Goal: Task Accomplishment & Management: Manage account settings

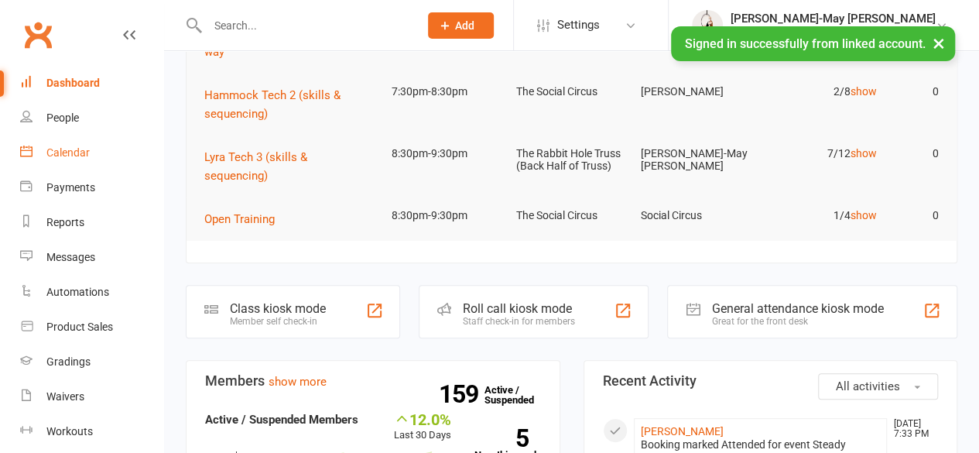
scroll to position [232, 0]
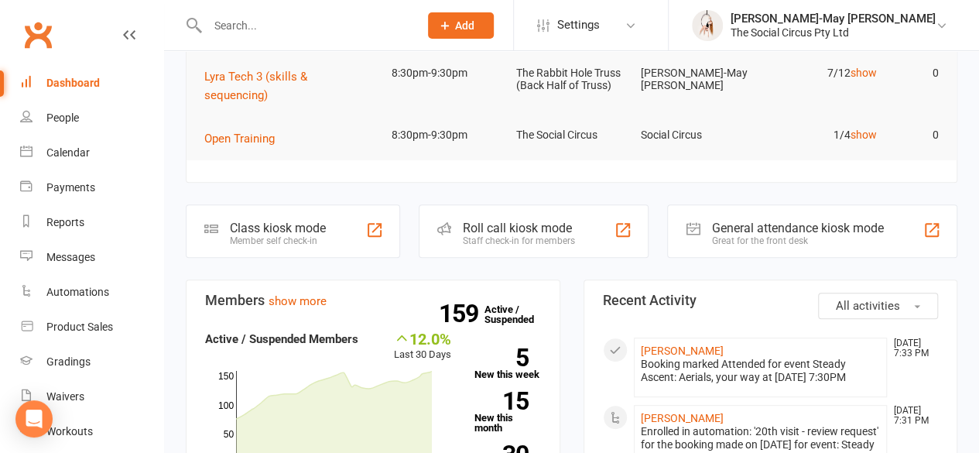
click at [234, 22] on input "text" at bounding box center [305, 26] width 205 height 22
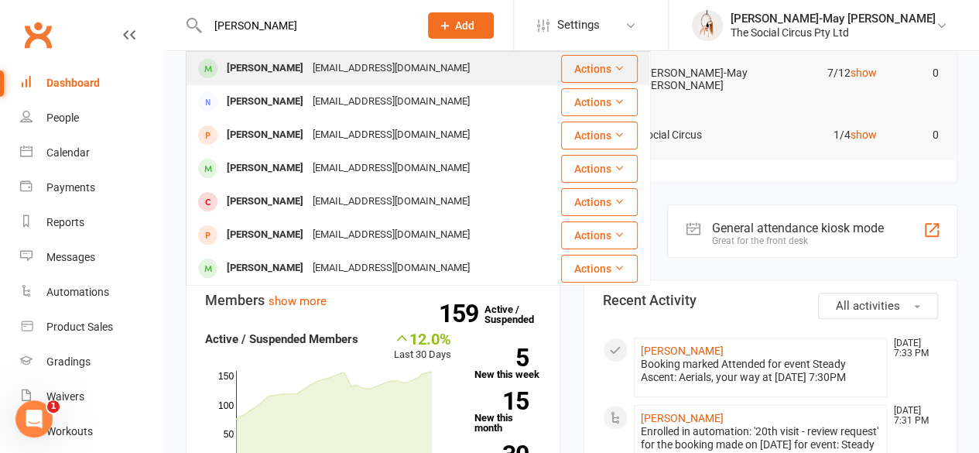
type input "[PERSON_NAME]"
click at [265, 69] on div "[PERSON_NAME]" at bounding box center [265, 68] width 86 height 22
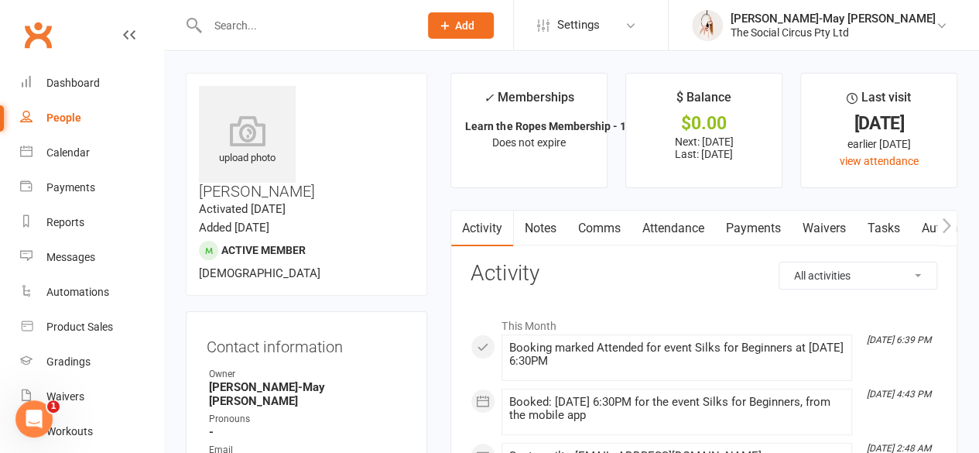
click at [656, 229] on link "Attendance" at bounding box center [673, 228] width 84 height 36
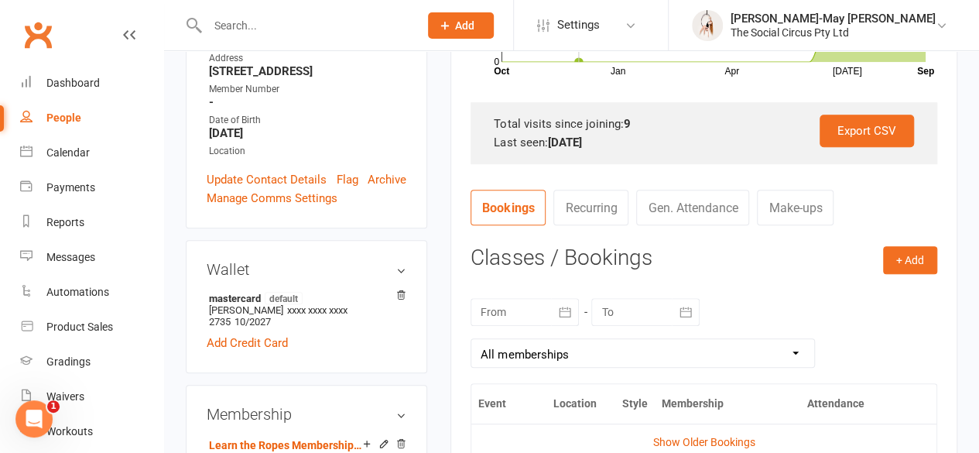
scroll to position [464, 0]
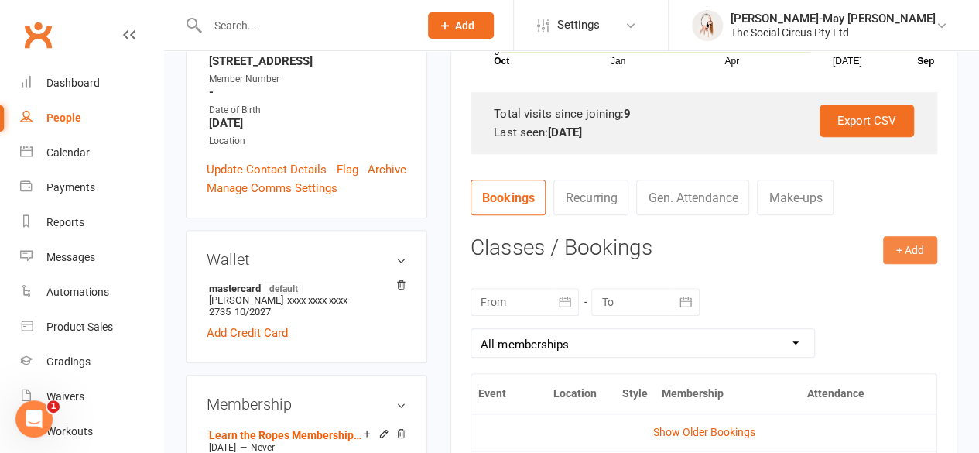
click at [894, 249] on button "+ Add" at bounding box center [910, 250] width 54 height 28
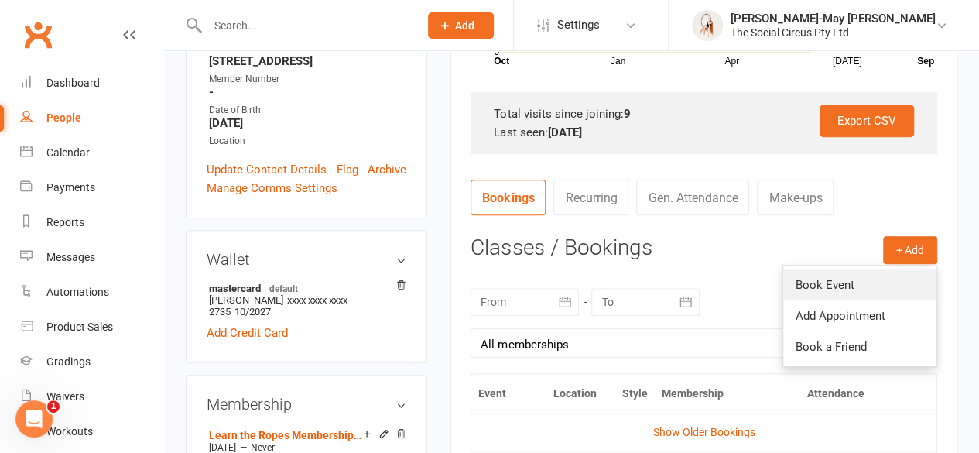
click at [820, 289] on link "Book Event" at bounding box center [859, 284] width 153 height 31
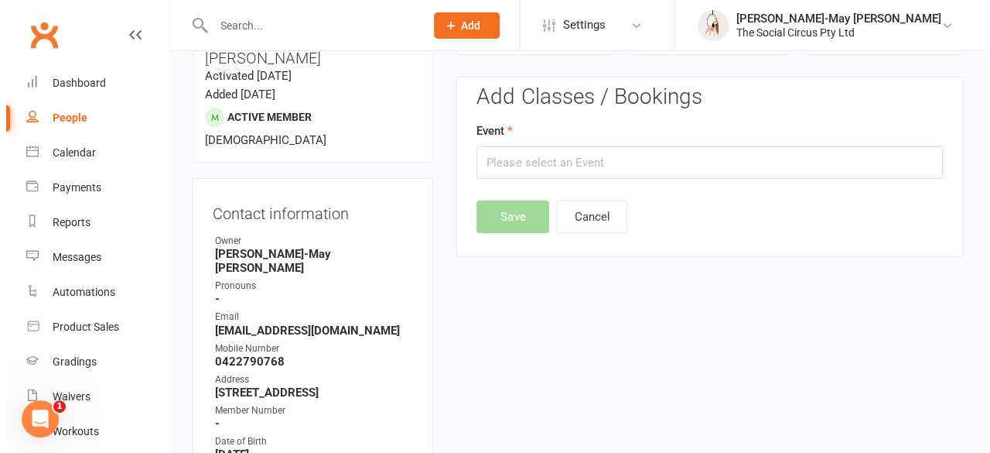
scroll to position [132, 0]
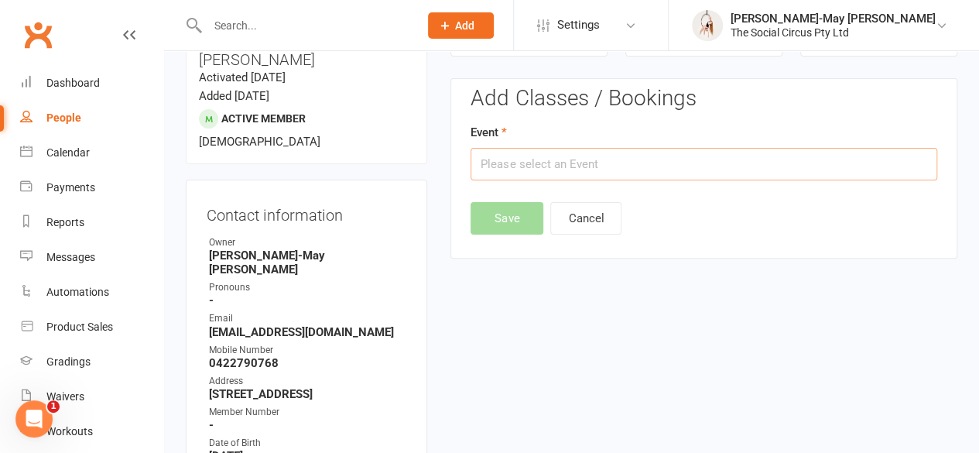
click at [543, 164] on input "text" at bounding box center [703, 164] width 467 height 32
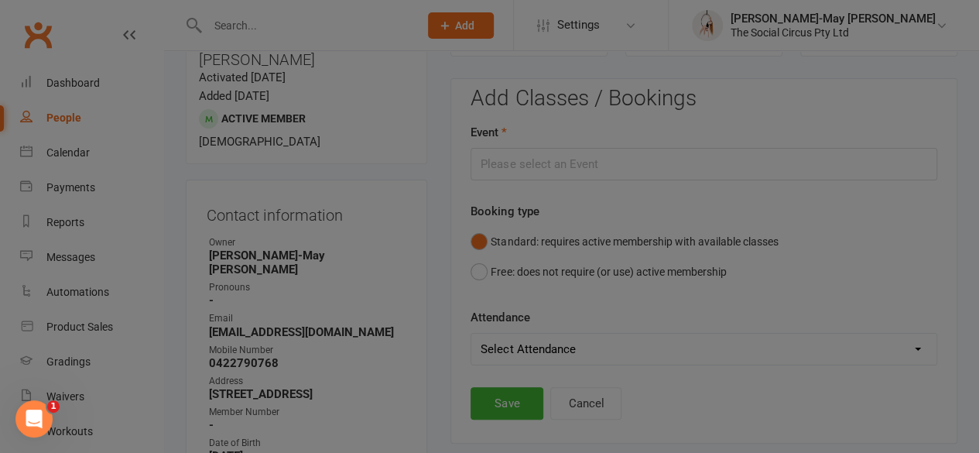
type input "Aerial Conditioning - [DATE] 10:00:00 AM"
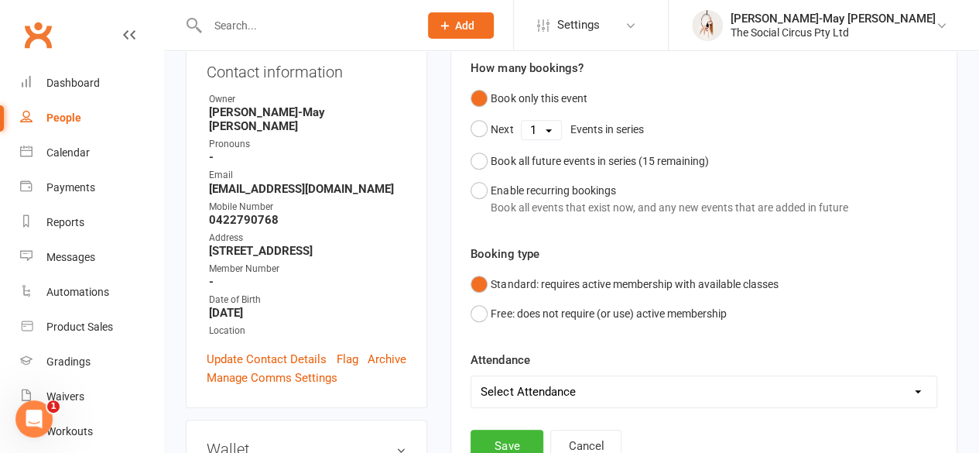
scroll to position [364, 0]
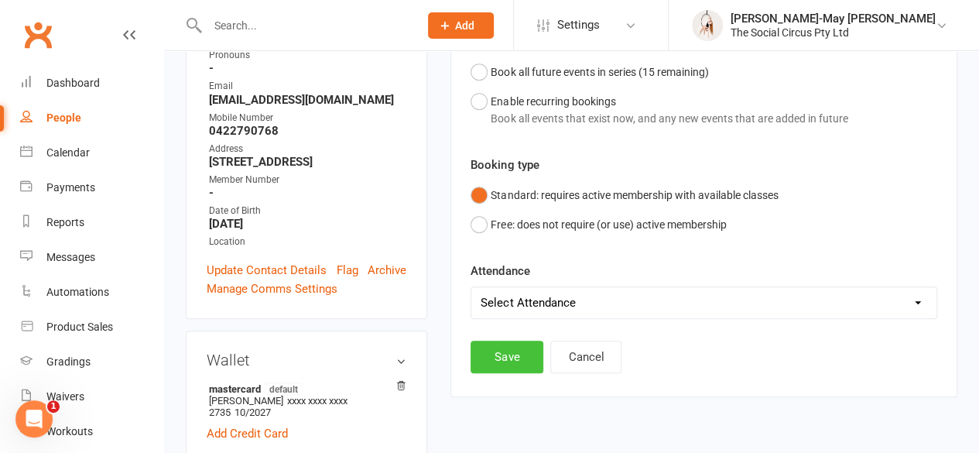
click at [529, 354] on button "Save" at bounding box center [506, 356] width 73 height 32
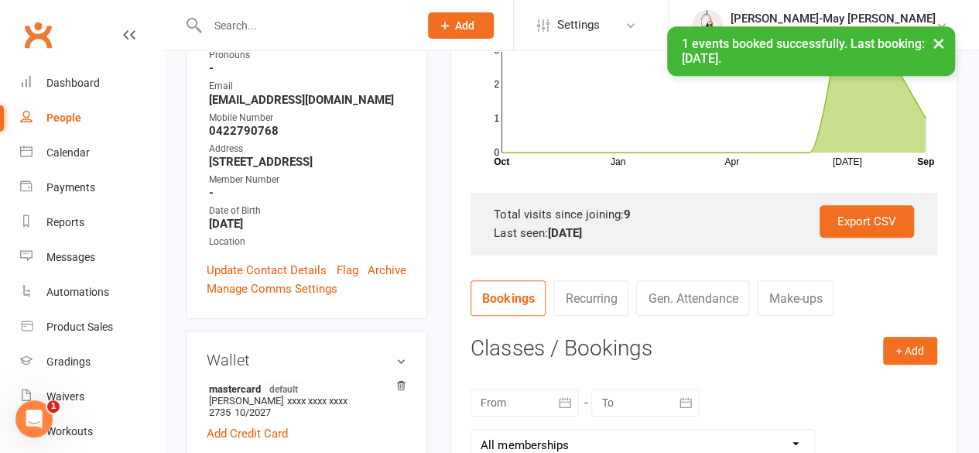
scroll to position [518, 0]
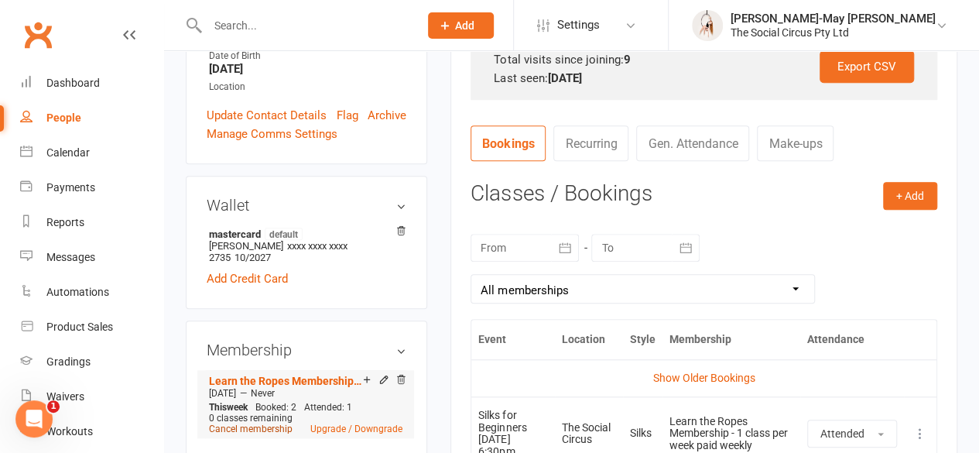
click at [270, 423] on link "Cancel membership" at bounding box center [251, 428] width 84 height 11
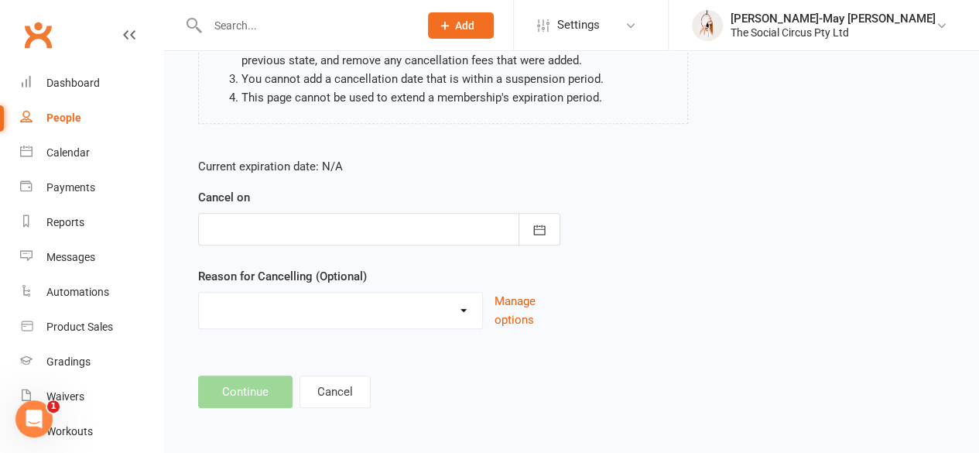
click at [283, 224] on div at bounding box center [379, 229] width 362 height 32
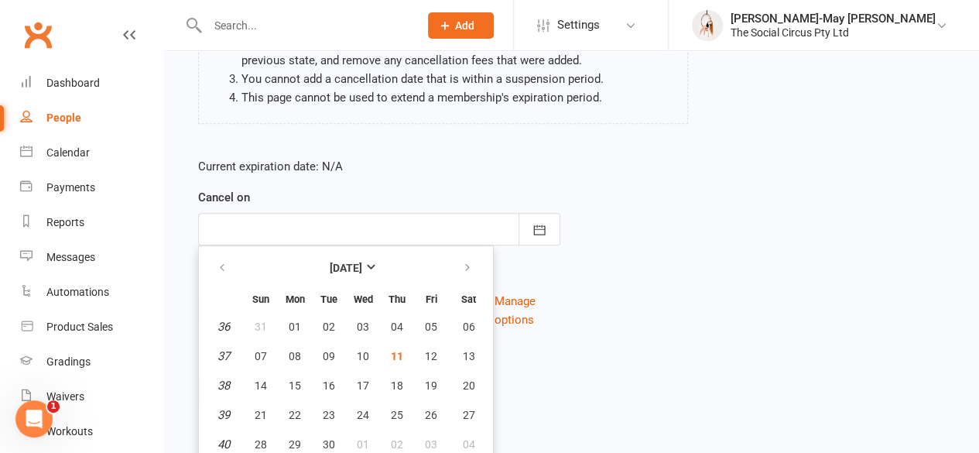
scroll to position [284, 0]
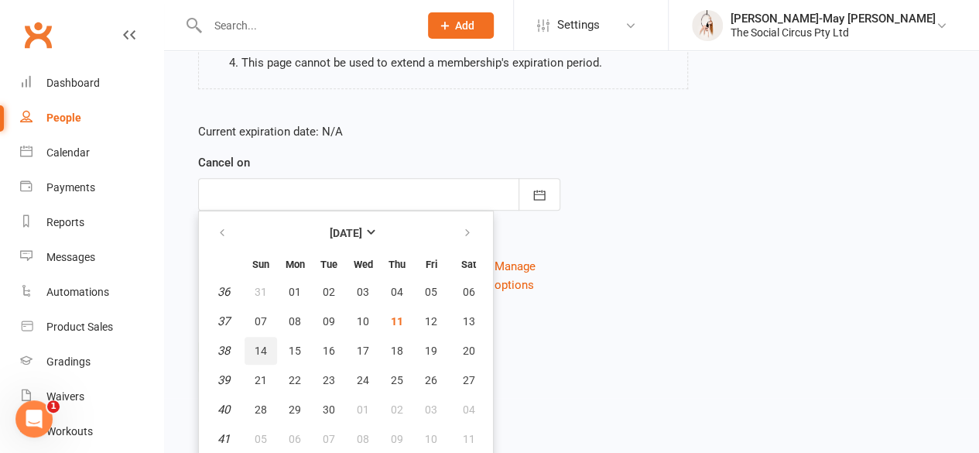
click at [265, 349] on span "14" at bounding box center [261, 350] width 12 height 12
type input "[DATE]"
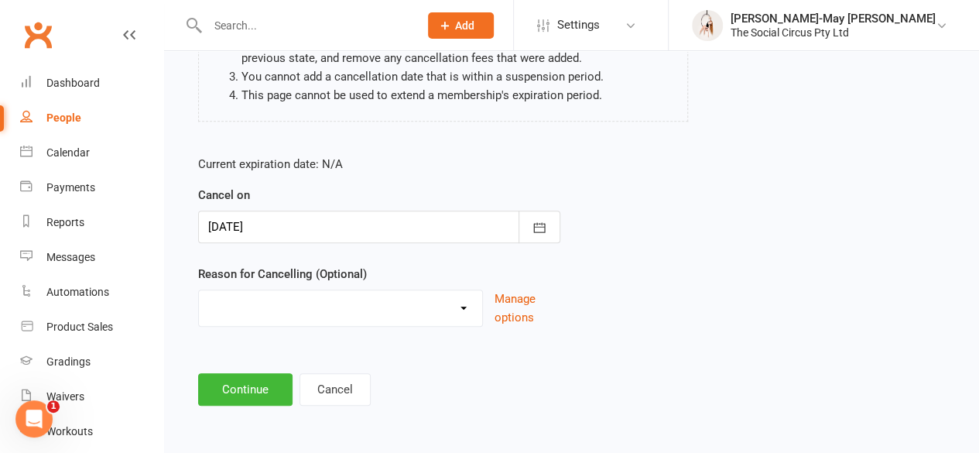
scroll to position [249, 0]
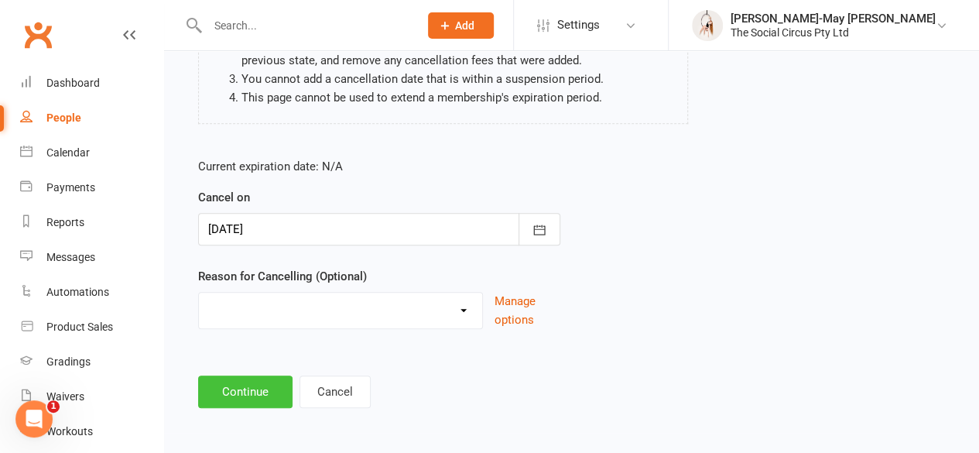
click at [241, 393] on button "Continue" at bounding box center [245, 391] width 94 height 32
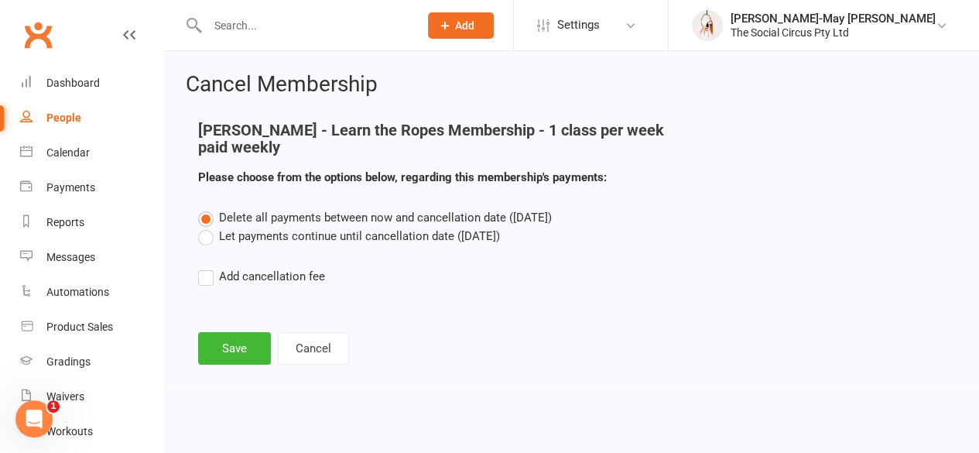
scroll to position [0, 0]
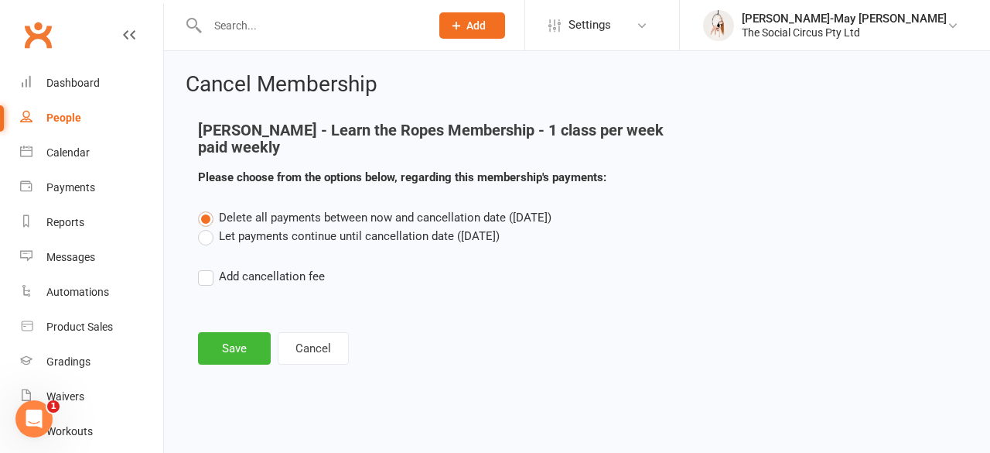
click at [273, 231] on label "Let payments continue until cancellation date ([DATE])" at bounding box center [349, 236] width 302 height 19
click at [208, 227] on input "Let payments continue until cancellation date ([DATE])" at bounding box center [203, 227] width 10 height 0
click at [249, 340] on button "Save" at bounding box center [234, 348] width 73 height 32
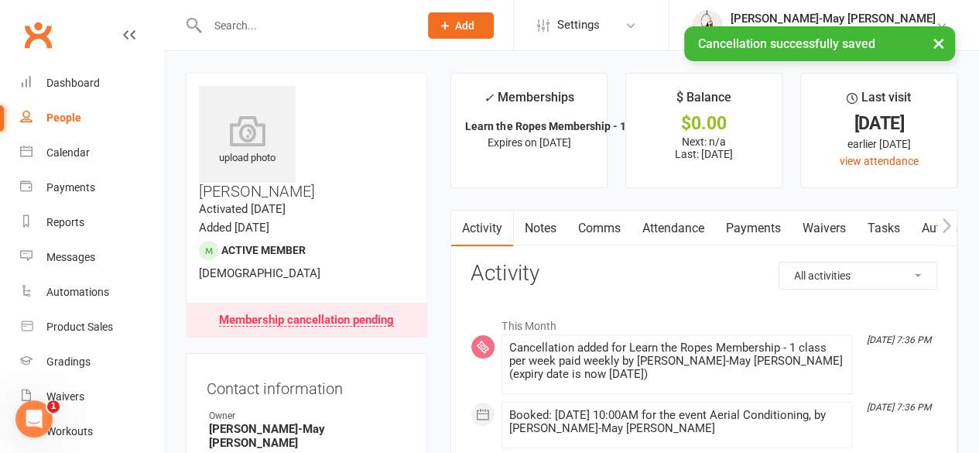
click at [320, 26] on div "× Cancellation successfully saved" at bounding box center [479, 26] width 959 height 0
click at [332, 26] on input "text" at bounding box center [305, 26] width 205 height 22
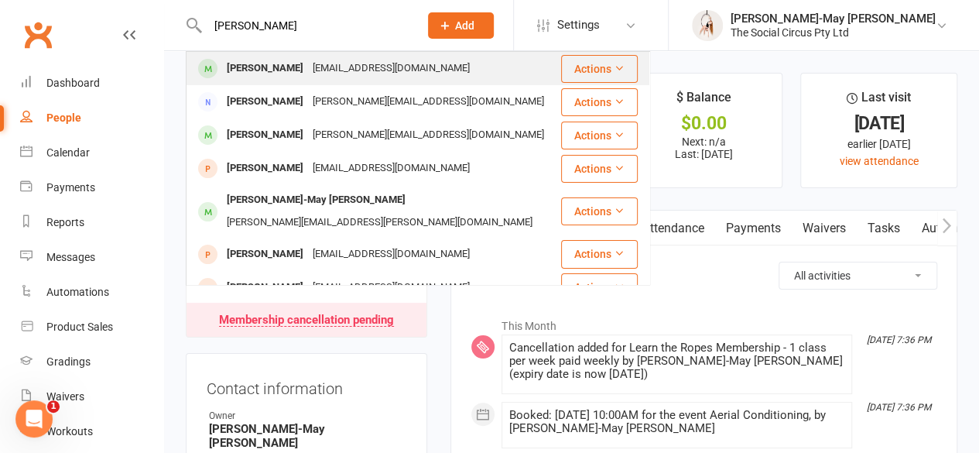
type input "[PERSON_NAME]"
click at [248, 69] on div "[PERSON_NAME]" at bounding box center [265, 68] width 86 height 22
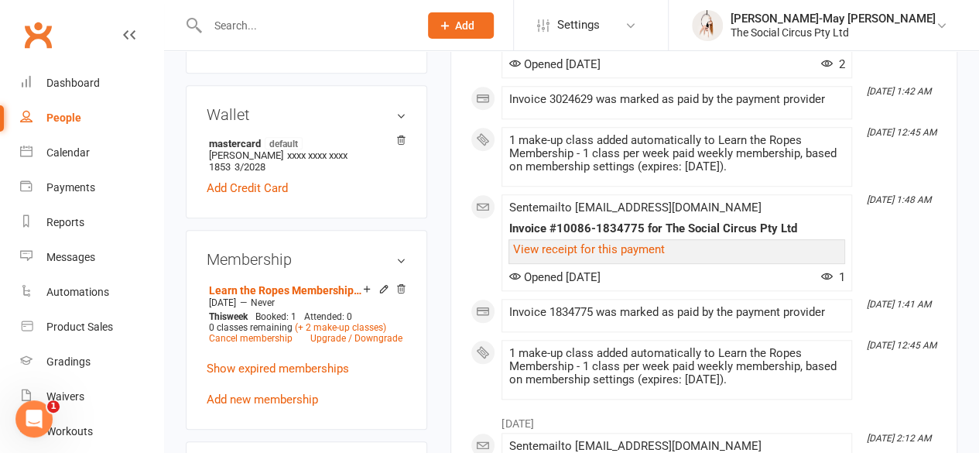
scroll to position [619, 0]
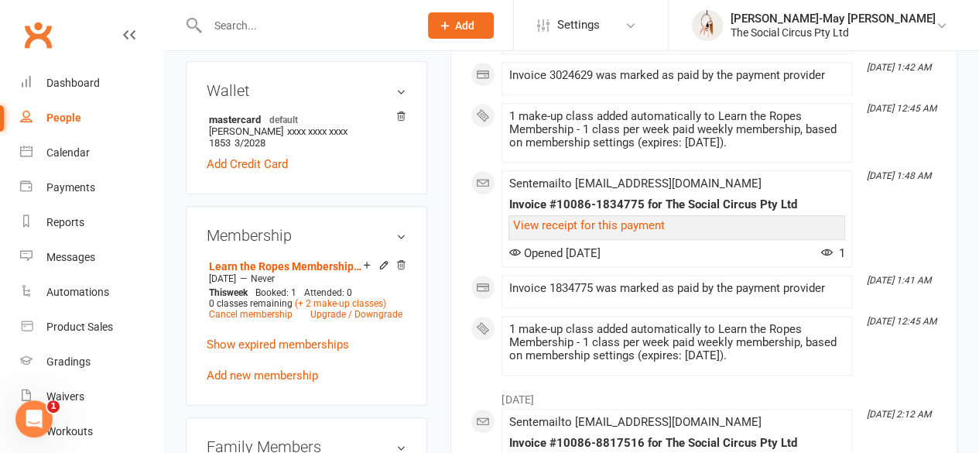
click at [436, 162] on div "upload photo [PERSON_NAME] Activated [DATE] Added [DATE] Active member [DEMOGRA…" at bounding box center [306, 385] width 265 height 1862
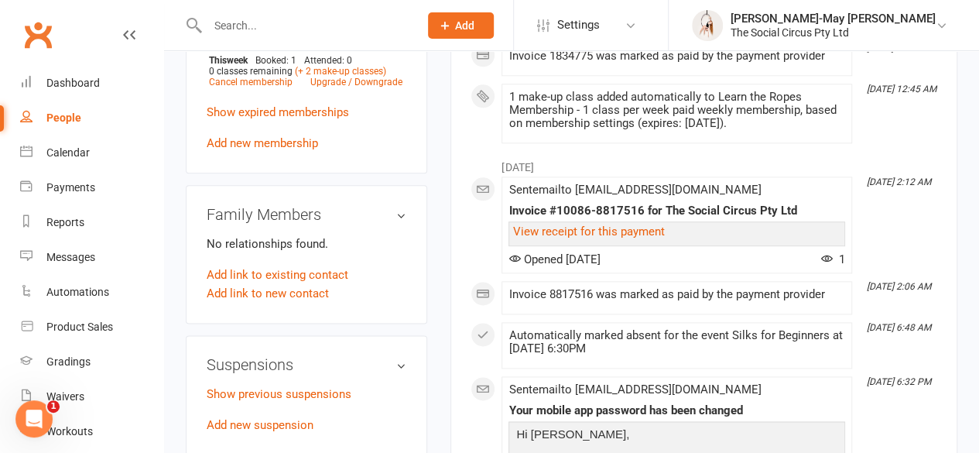
scroll to position [929, 0]
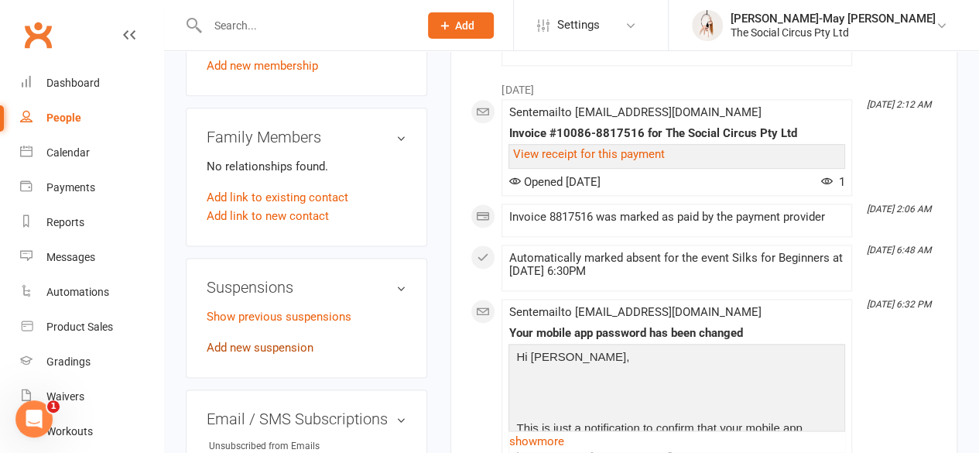
click at [303, 340] on link "Add new suspension" at bounding box center [260, 347] width 107 height 14
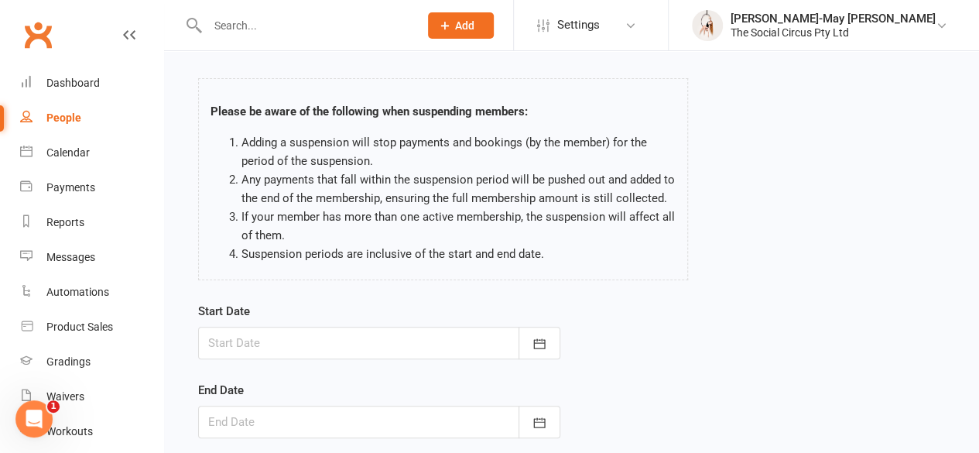
scroll to position [232, 0]
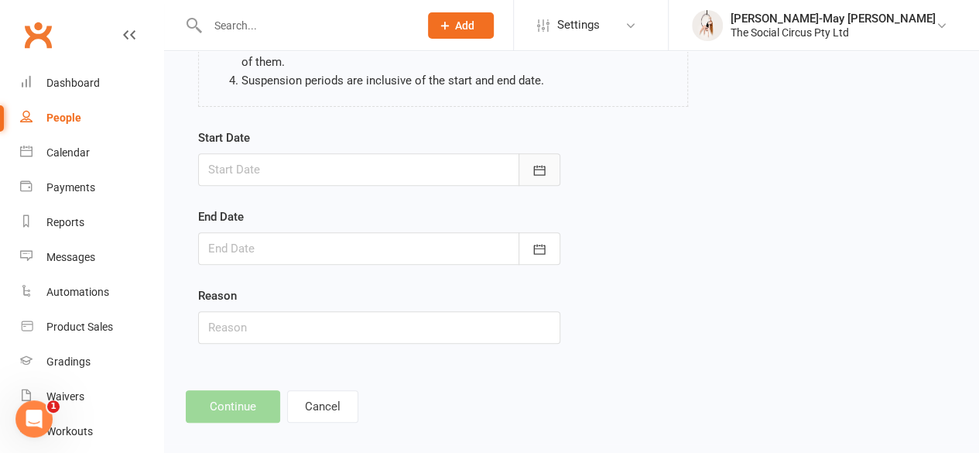
click at [537, 169] on icon "button" at bounding box center [539, 169] width 15 height 15
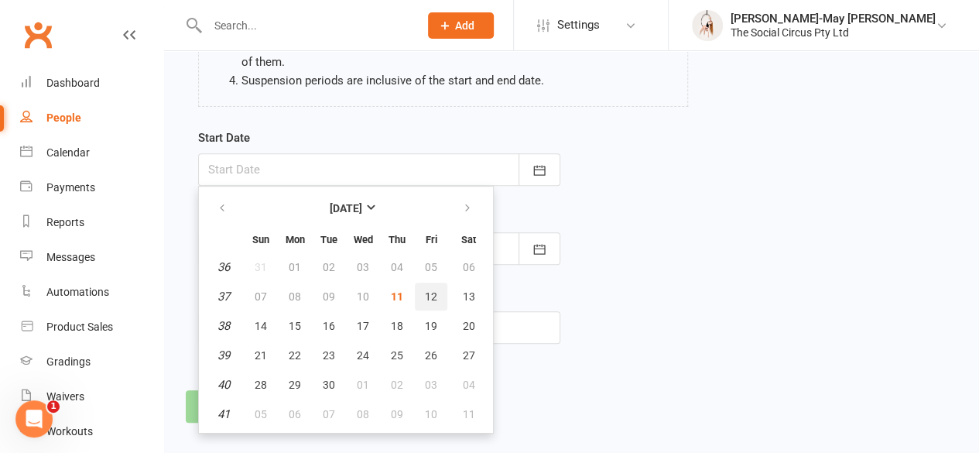
click at [431, 292] on span "12" at bounding box center [431, 296] width 12 height 12
type input "[DATE]"
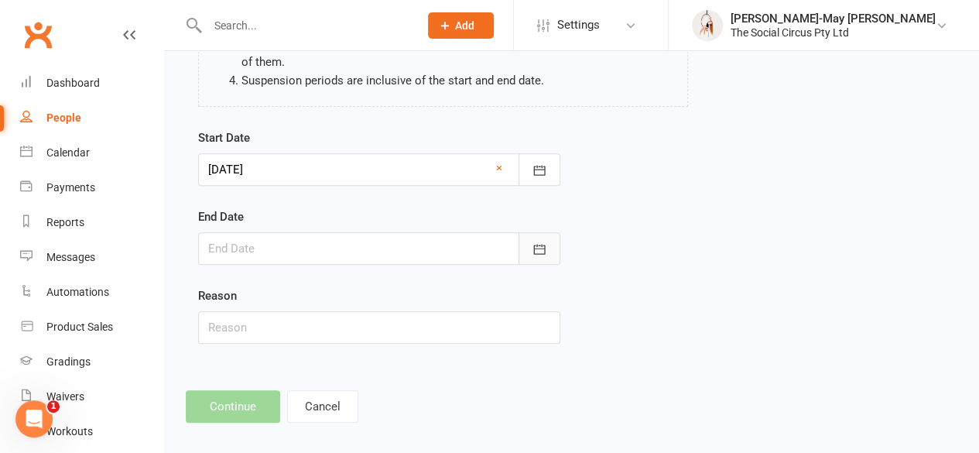
click at [532, 249] on icon "button" at bounding box center [539, 248] width 15 height 15
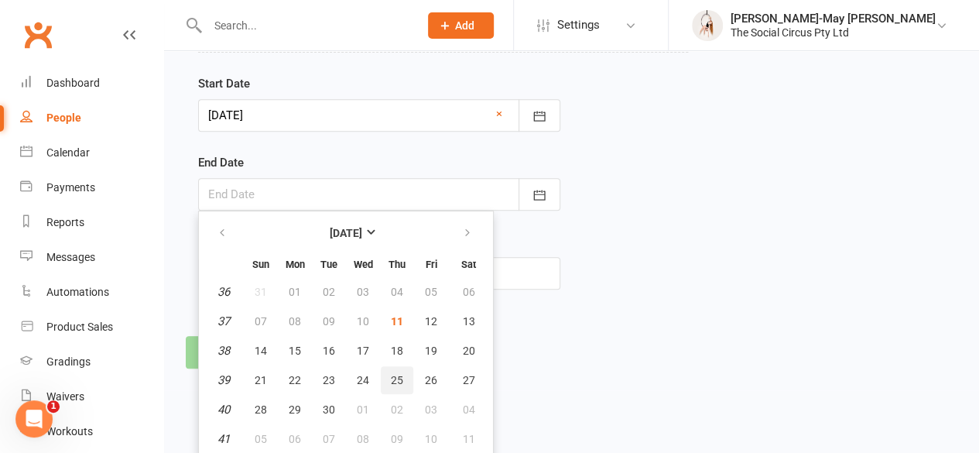
click at [400, 377] on span "25" at bounding box center [397, 380] width 12 height 12
type input "[DATE]"
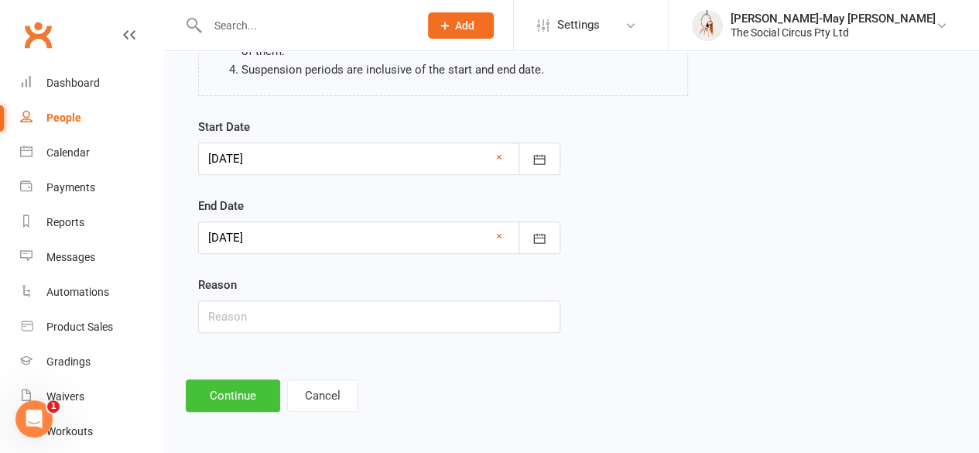
click at [230, 401] on button "Continue" at bounding box center [233, 395] width 94 height 32
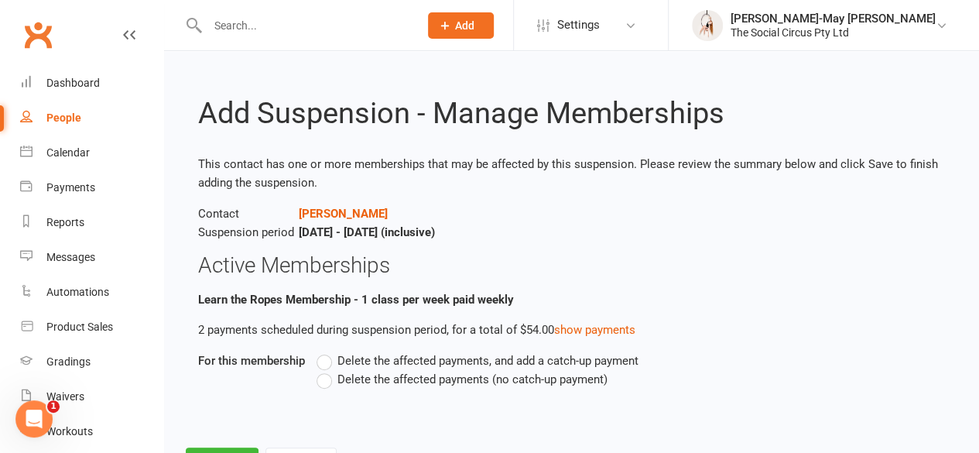
scroll to position [70, 0]
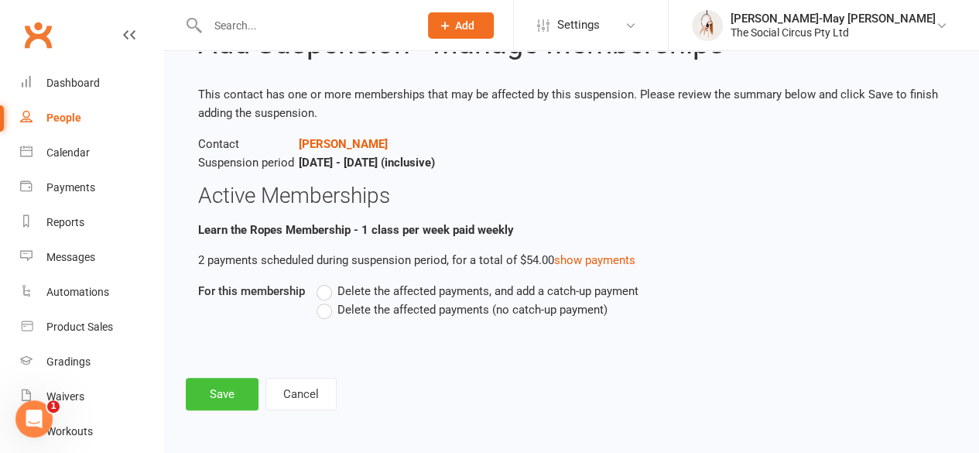
click at [224, 395] on button "Save" at bounding box center [222, 394] width 73 height 32
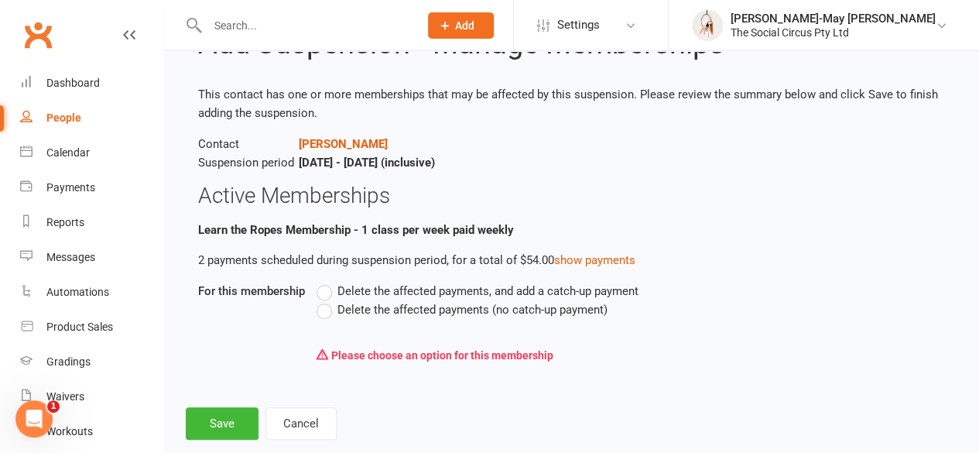
click at [325, 309] on label "Delete the affected payments (no catch-up payment)" at bounding box center [461, 309] width 291 height 19
click at [325, 300] on input "Delete the affected payments (no catch-up payment)" at bounding box center [321, 300] width 10 height 0
click at [229, 429] on button "Save" at bounding box center [222, 423] width 73 height 32
